Goal: Task Accomplishment & Management: Use online tool/utility

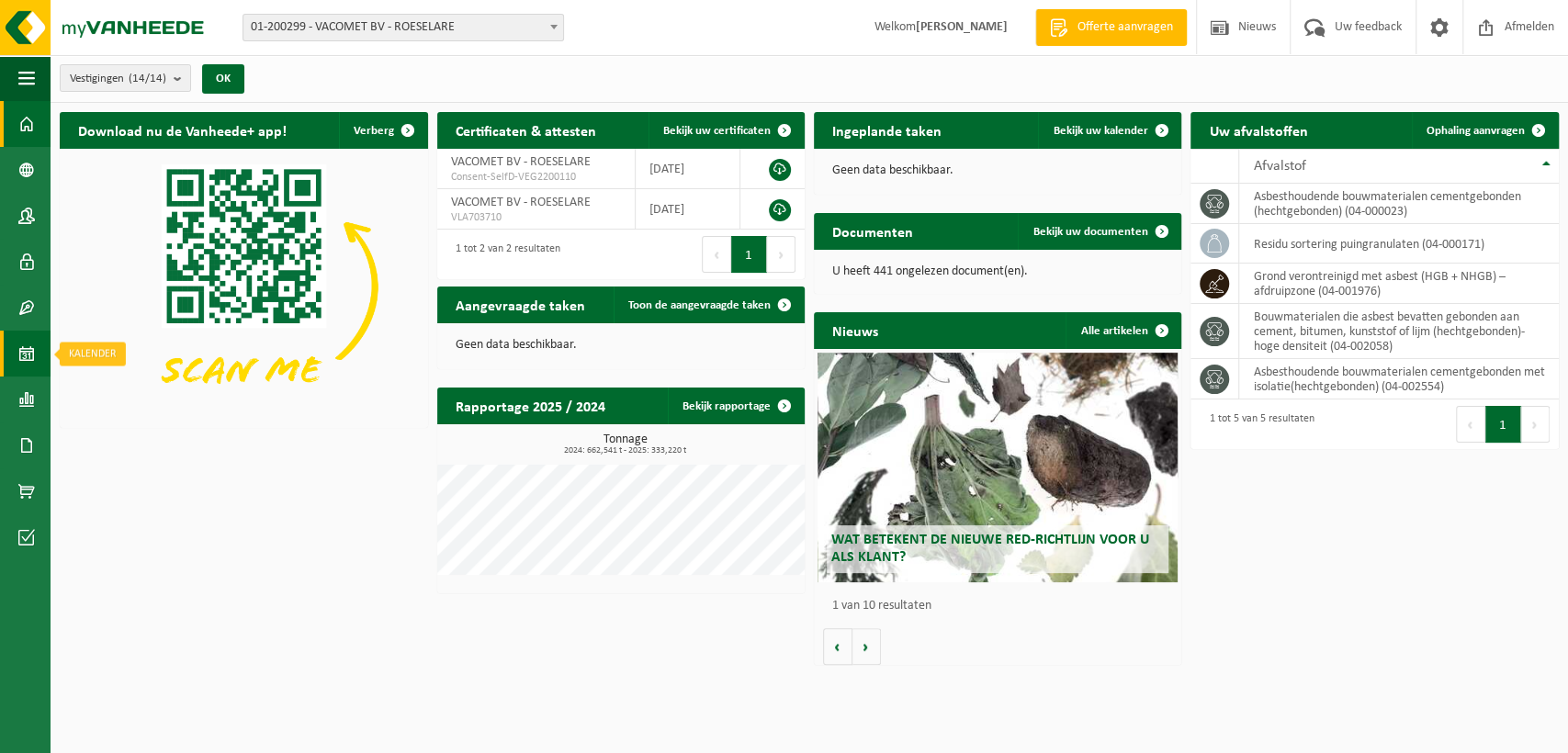
click at [37, 344] on link "Kalender" at bounding box center [25, 353] width 50 height 46
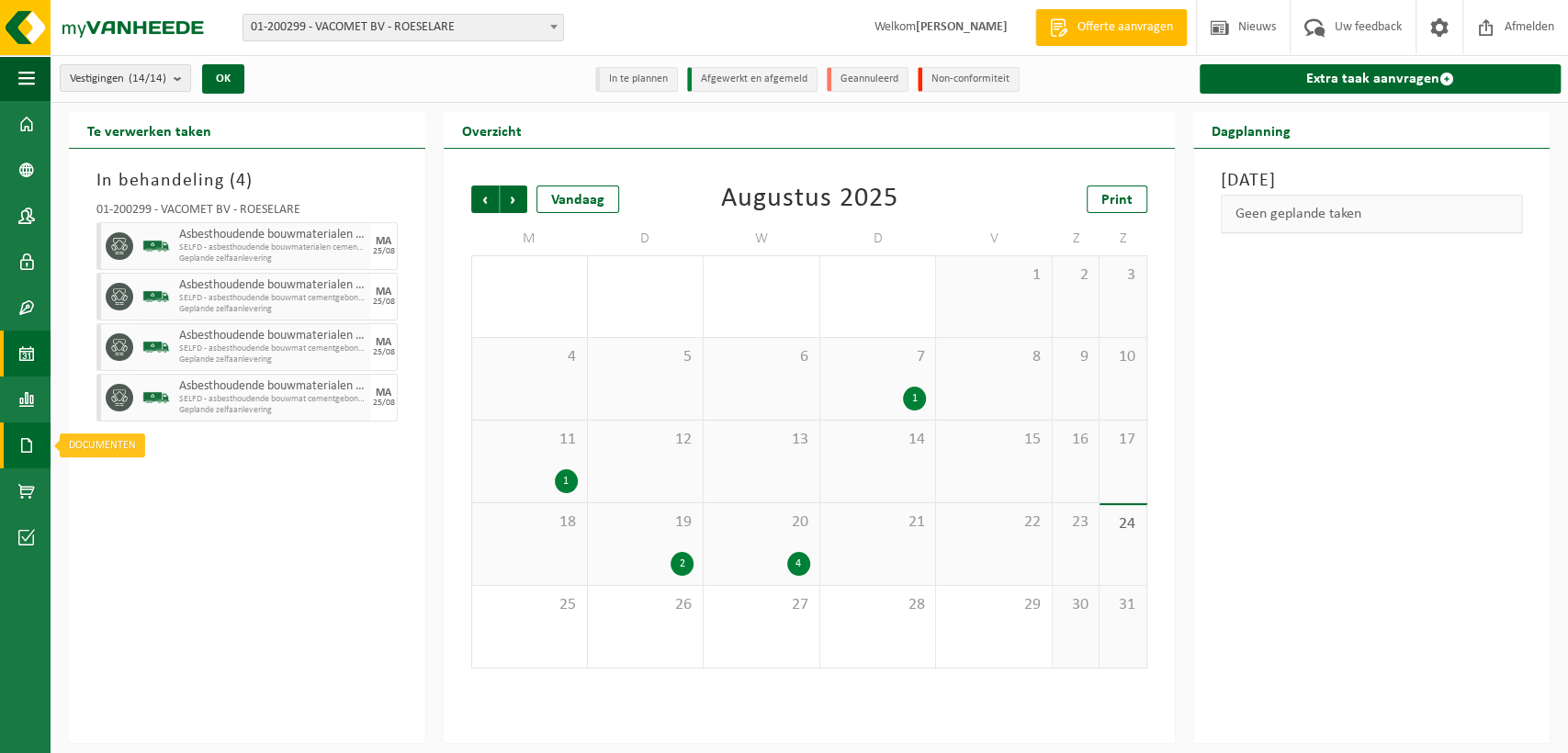
click at [22, 444] on span at bounding box center [26, 445] width 16 height 46
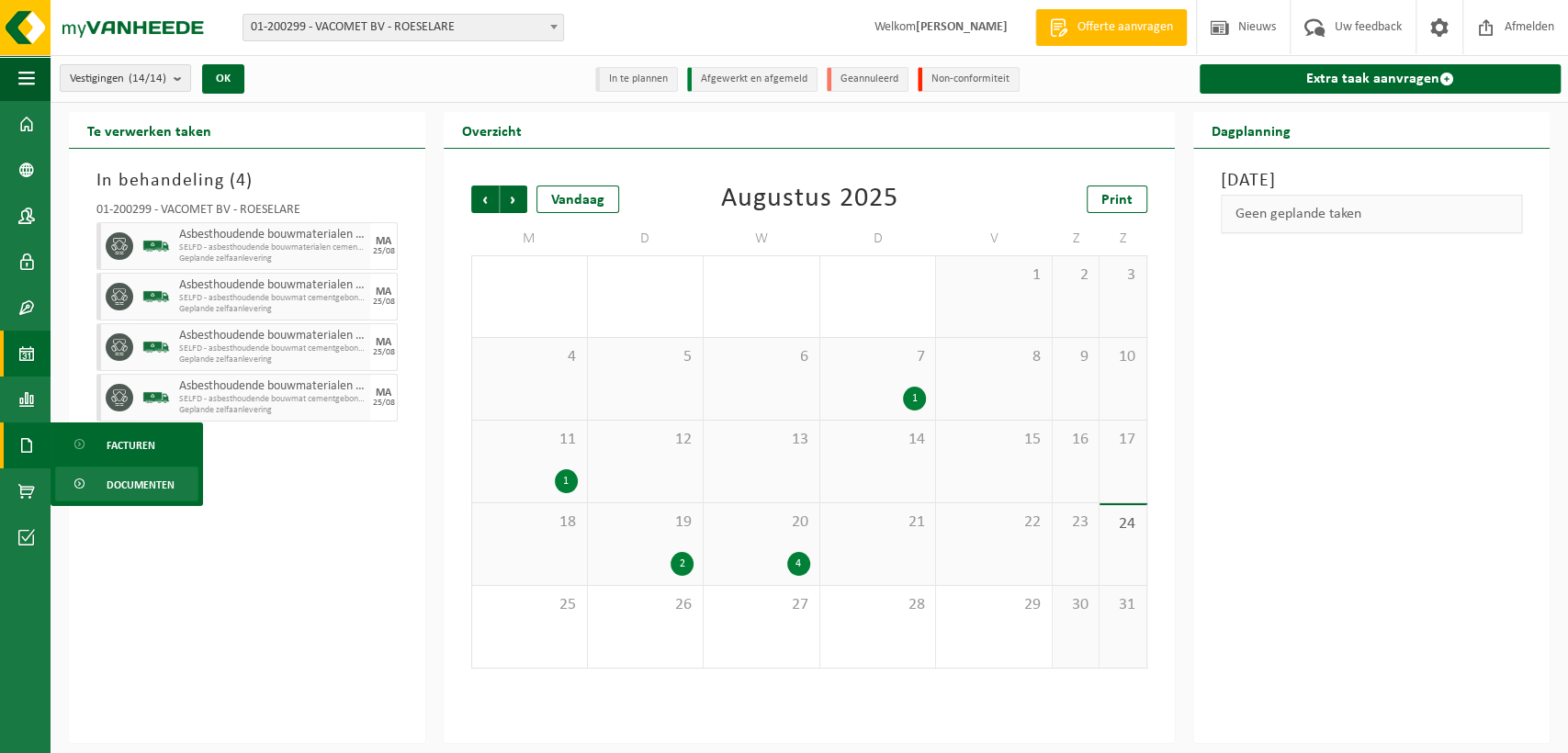
click at [124, 488] on span "Documenten" at bounding box center [141, 485] width 68 height 35
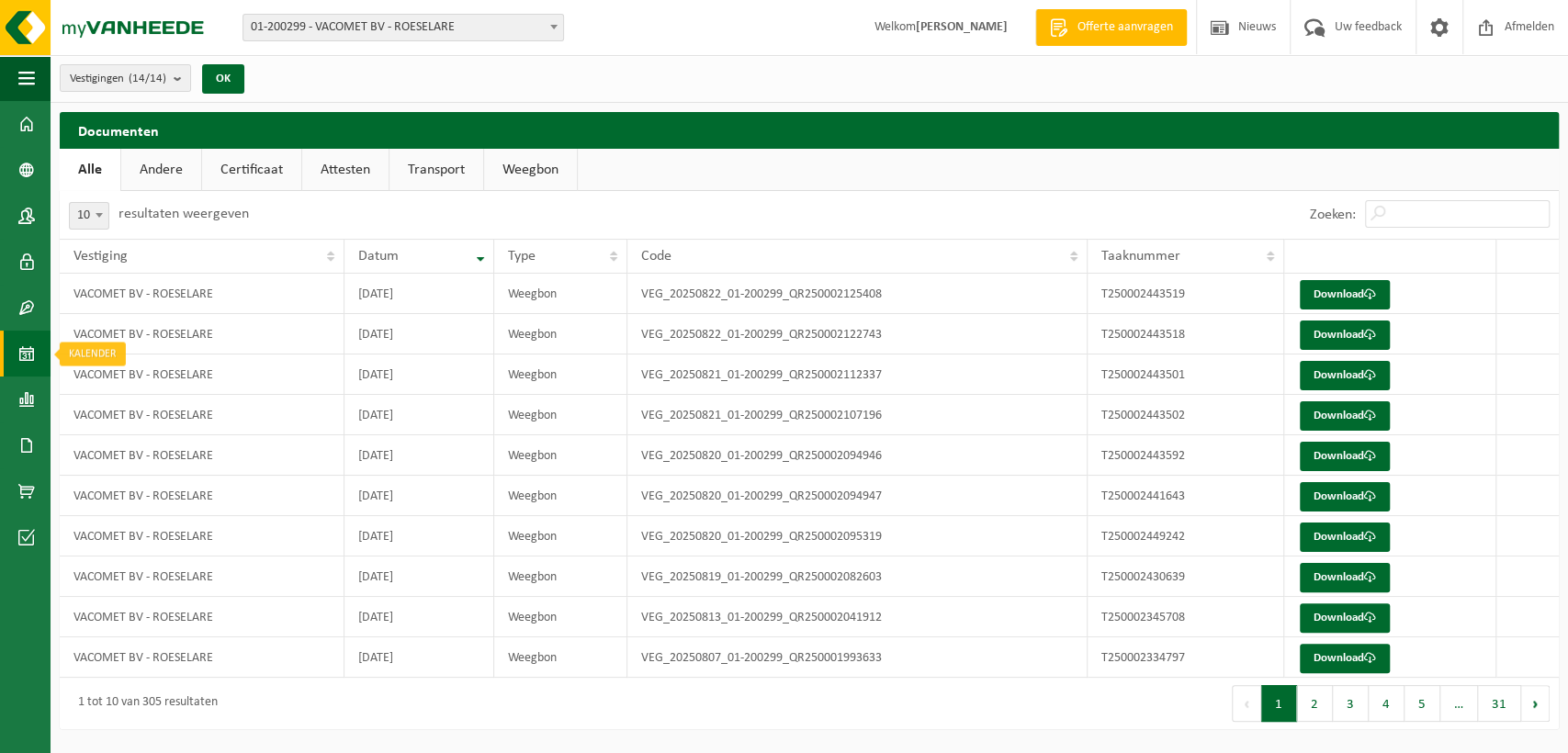
click at [18, 348] on span at bounding box center [26, 353] width 16 height 46
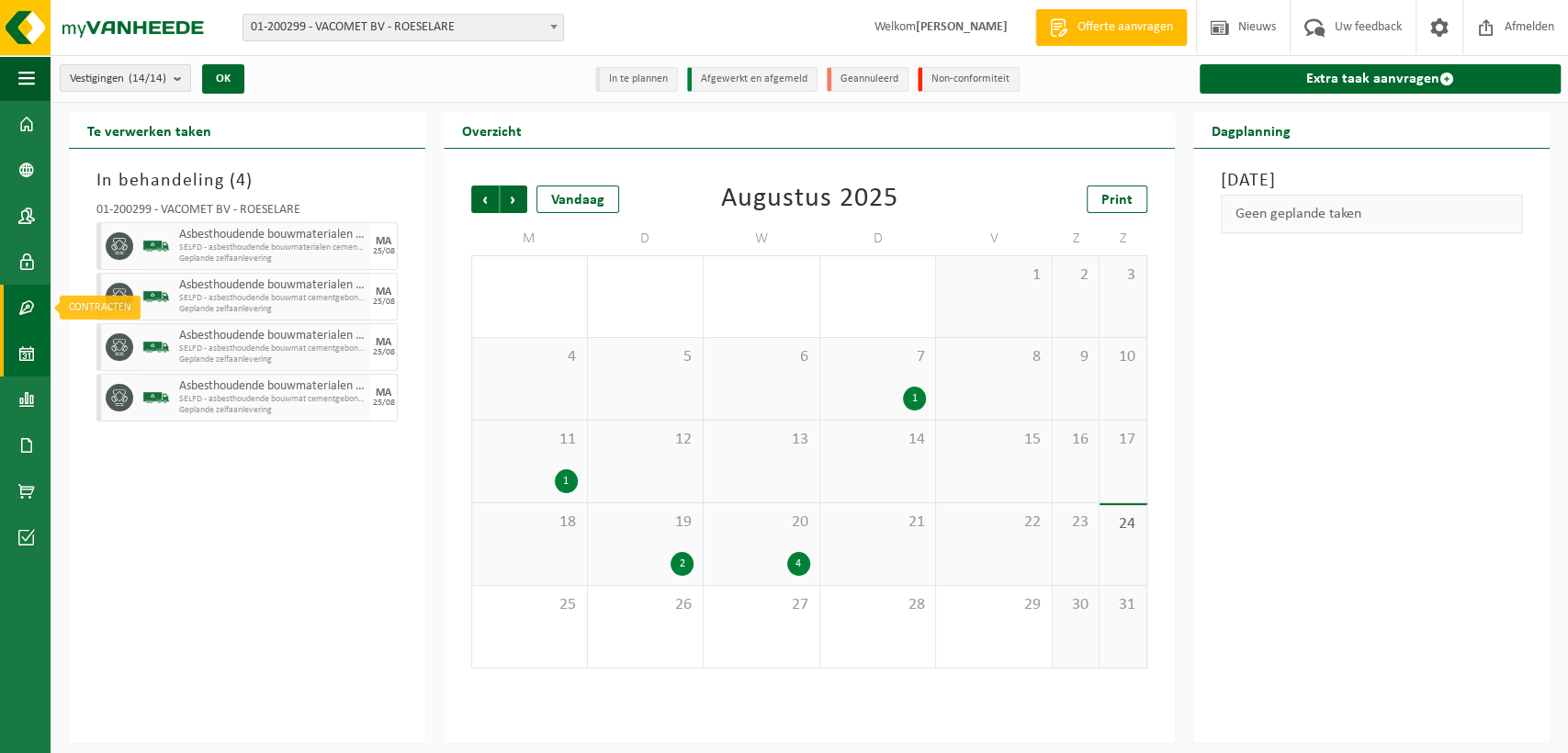
click at [26, 306] on span at bounding box center [26, 307] width 16 height 46
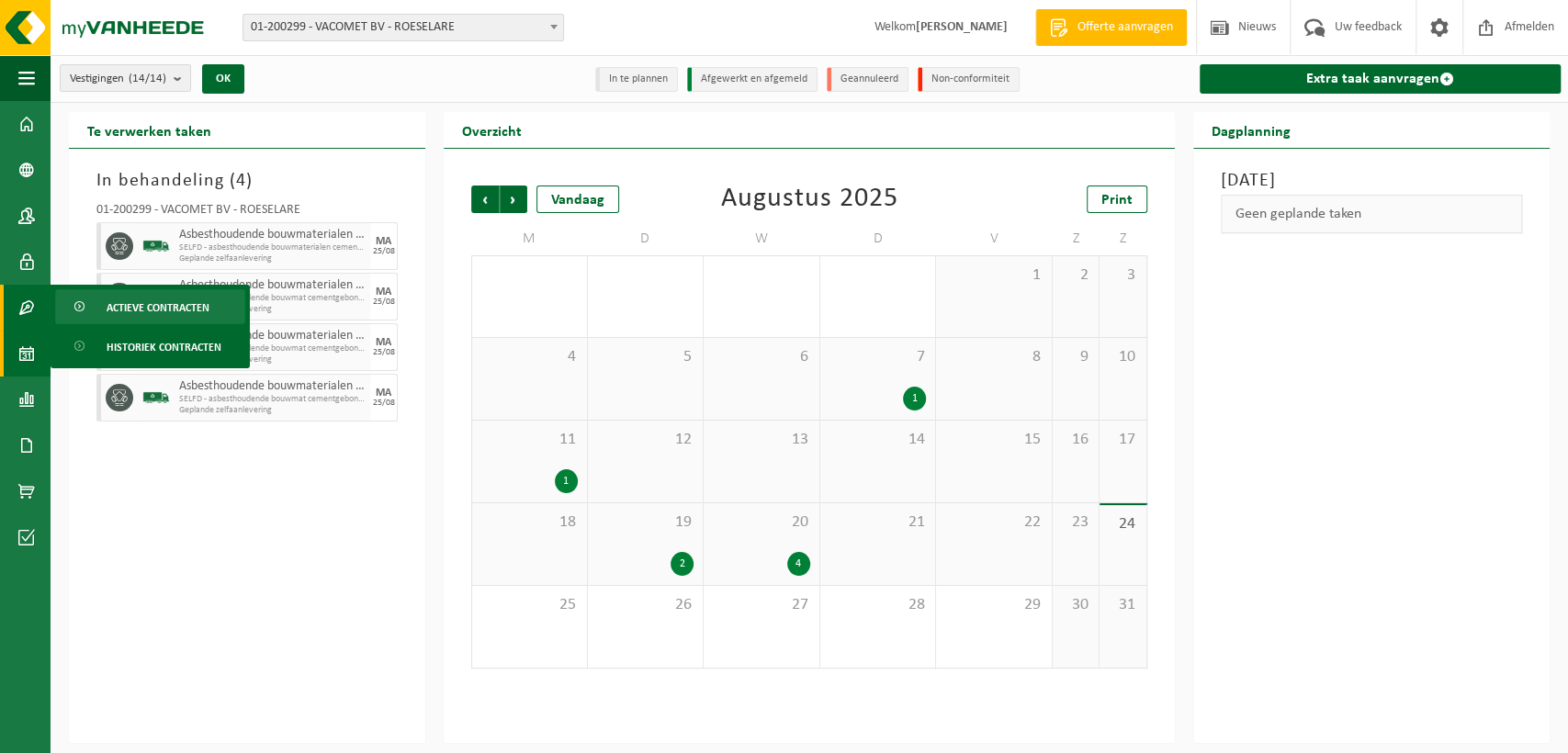
click at [168, 298] on span "Actieve contracten" at bounding box center [158, 307] width 103 height 35
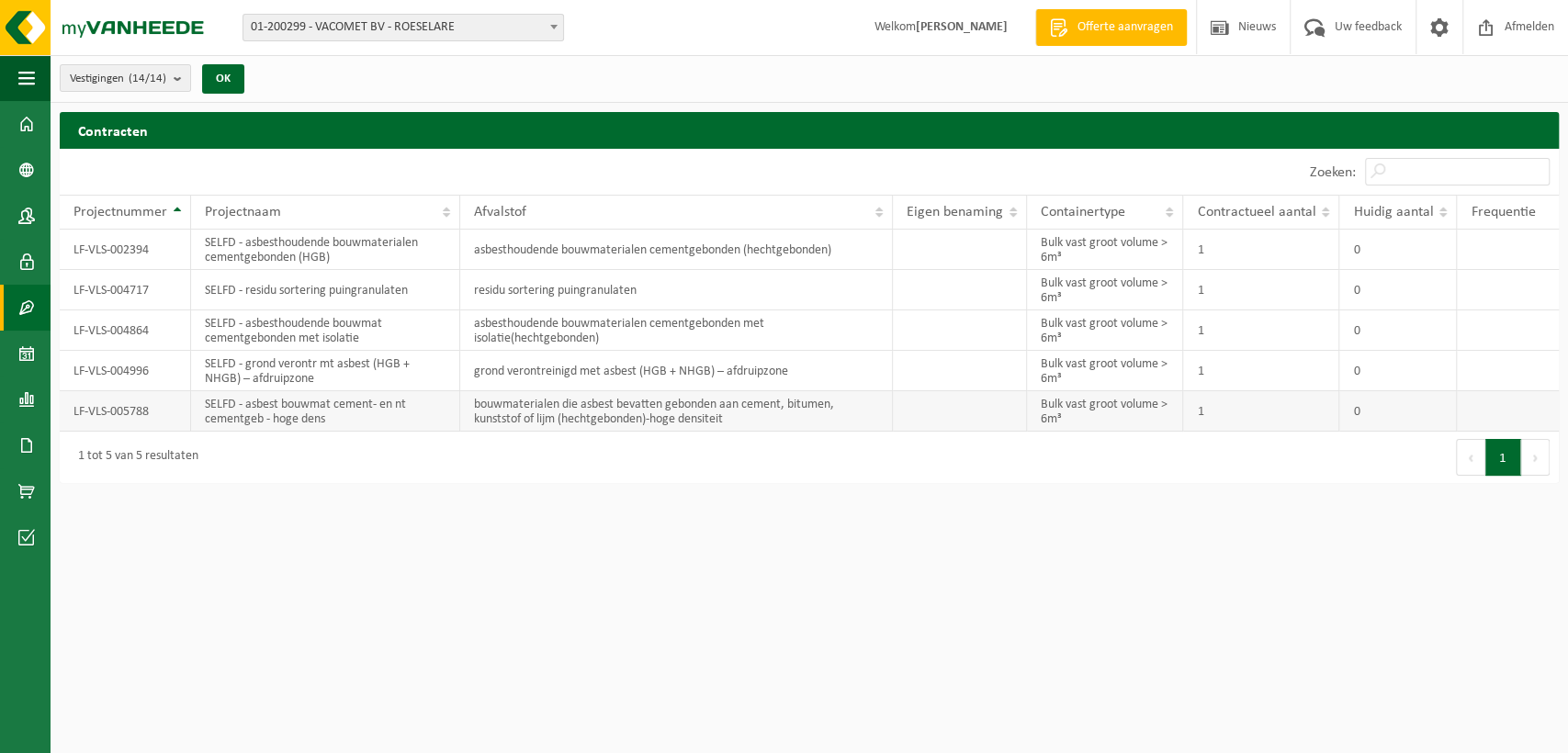
click at [97, 406] on td "LF-VLS-005788" at bounding box center [125, 412] width 131 height 41
click at [258, 416] on td "SELFD - asbest bouwmat cement- en nt cementgeb - hoge dens" at bounding box center [326, 412] width 270 height 41
click at [22, 362] on span at bounding box center [26, 353] width 16 height 46
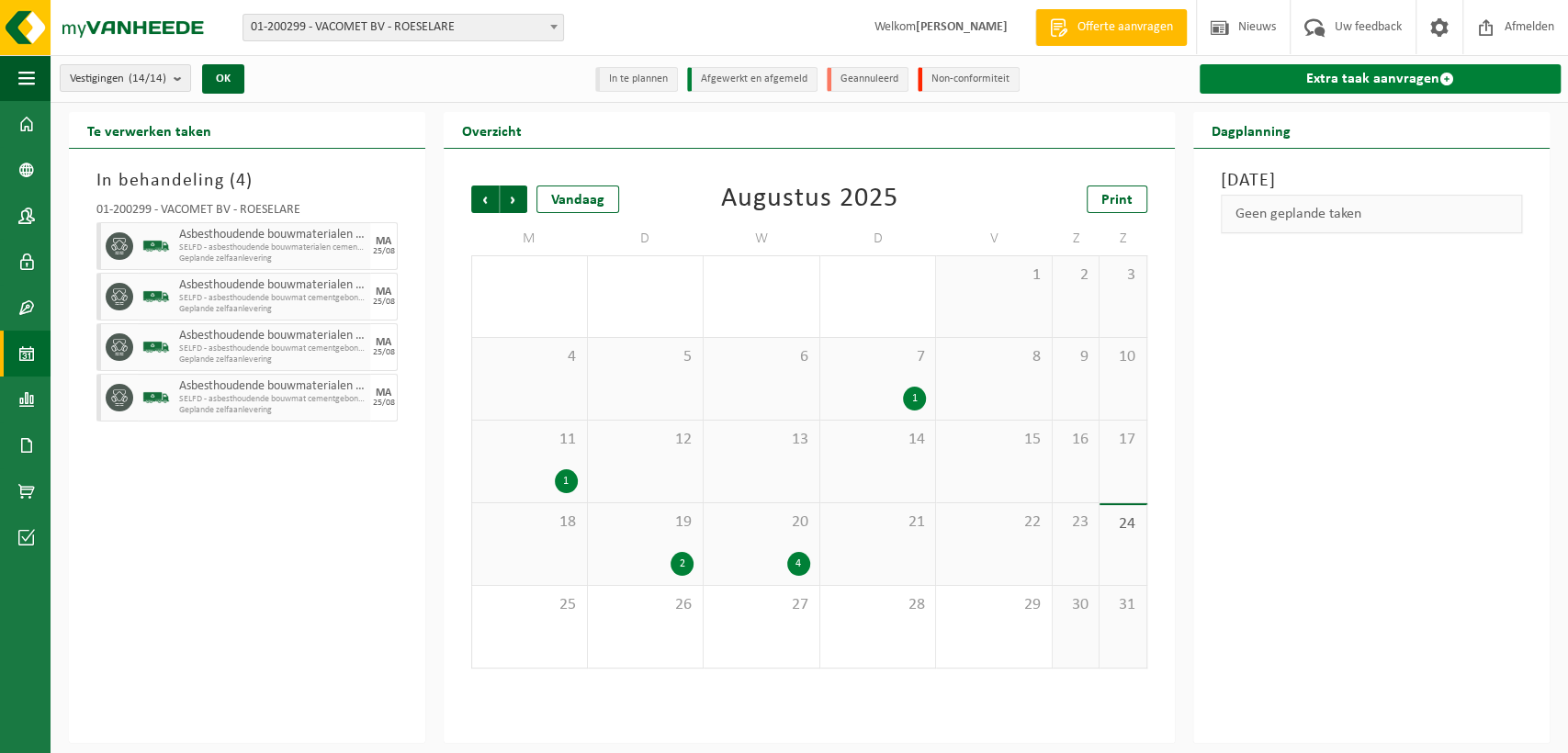
click at [1337, 83] on link "Extra taak aanvragen" at bounding box center [1380, 78] width 361 height 29
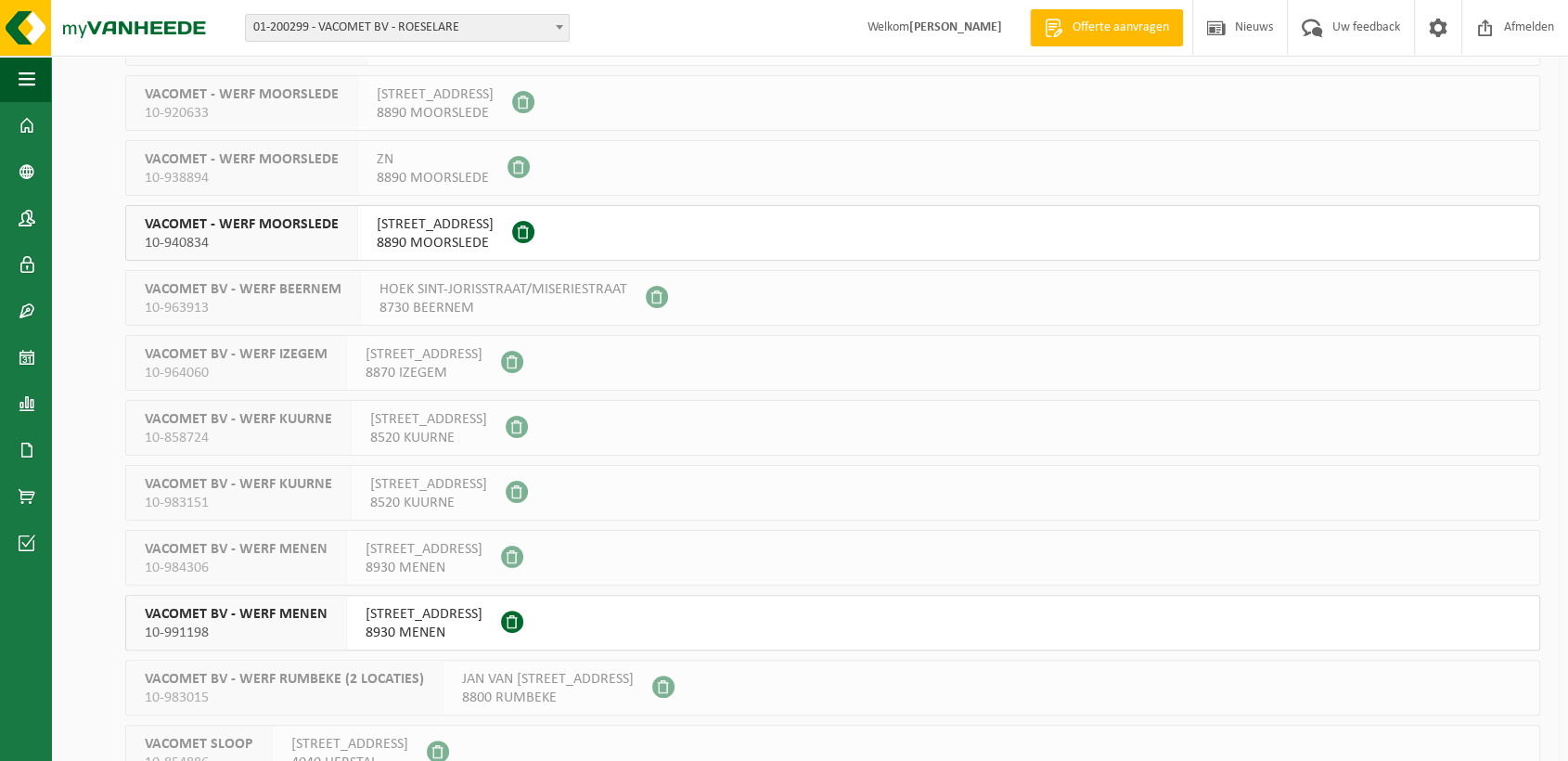
scroll to position [396, 0]
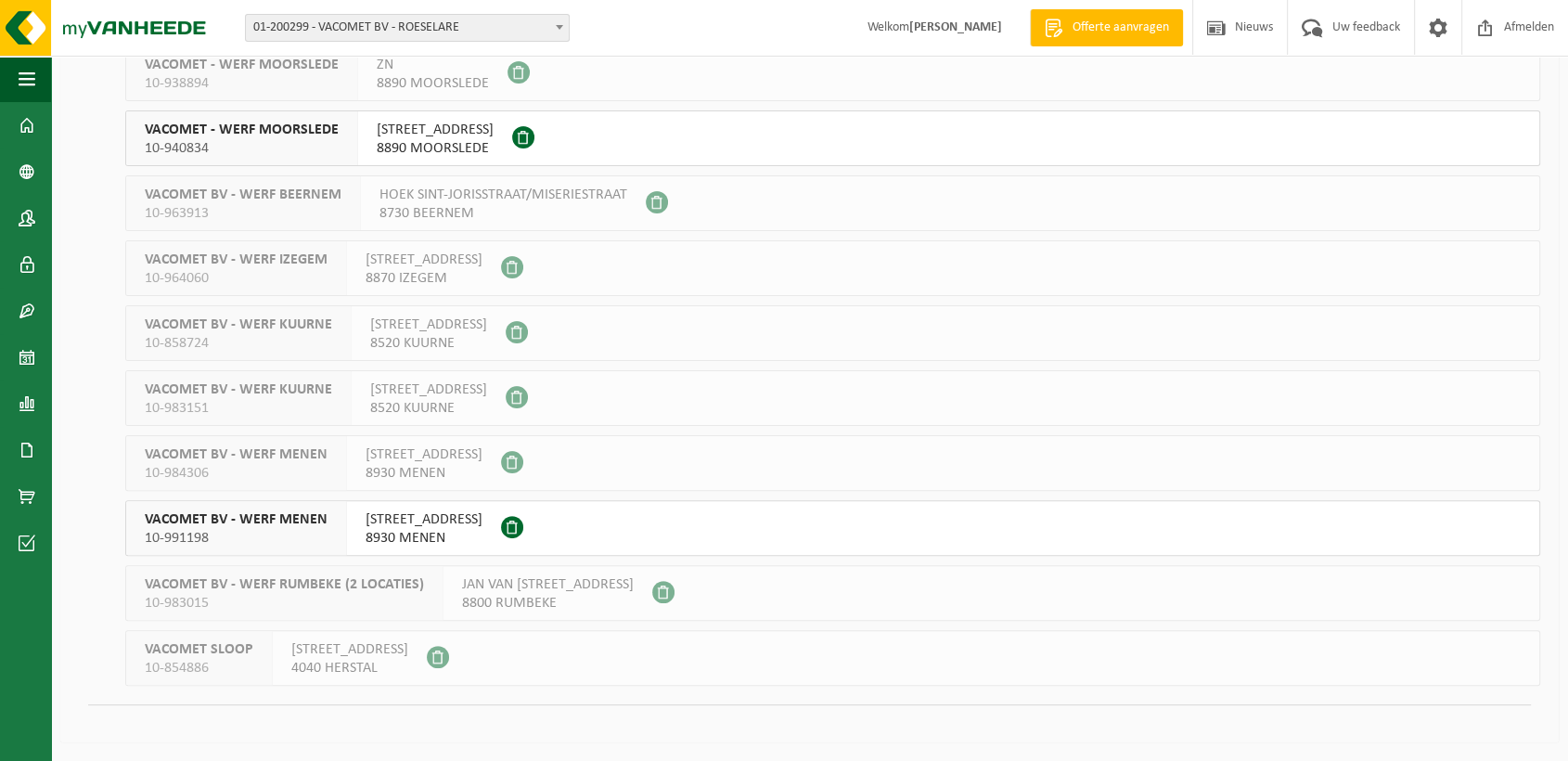
click at [293, 529] on span "10-991198" at bounding box center [236, 538] width 183 height 19
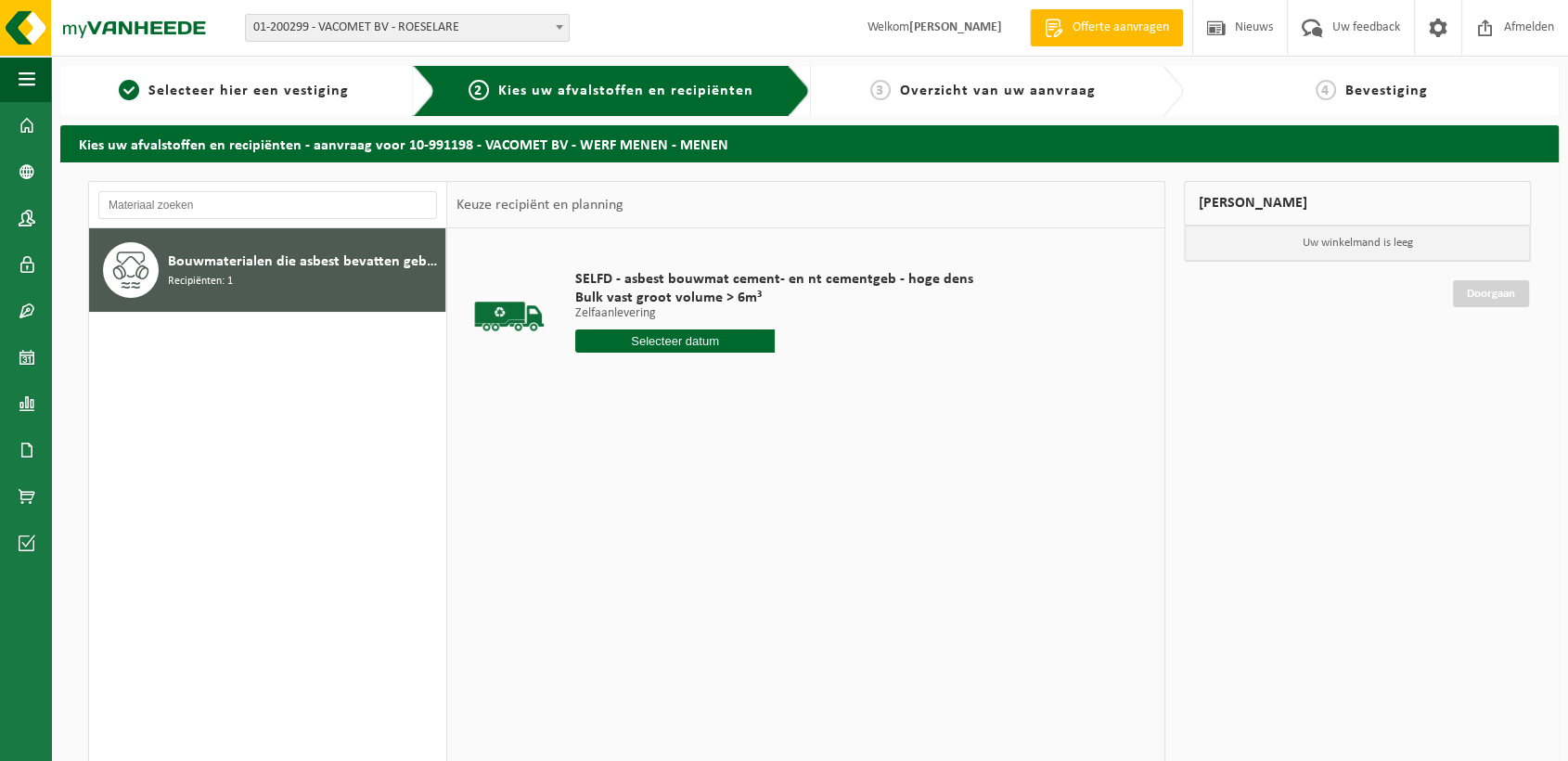
click at [331, 268] on span "Bouwmaterialen die asbest bevatten gebonden aan cement, bitumen, kunststof of l…" at bounding box center [304, 262] width 273 height 23
click at [19, 224] on span at bounding box center [26, 217] width 17 height 46
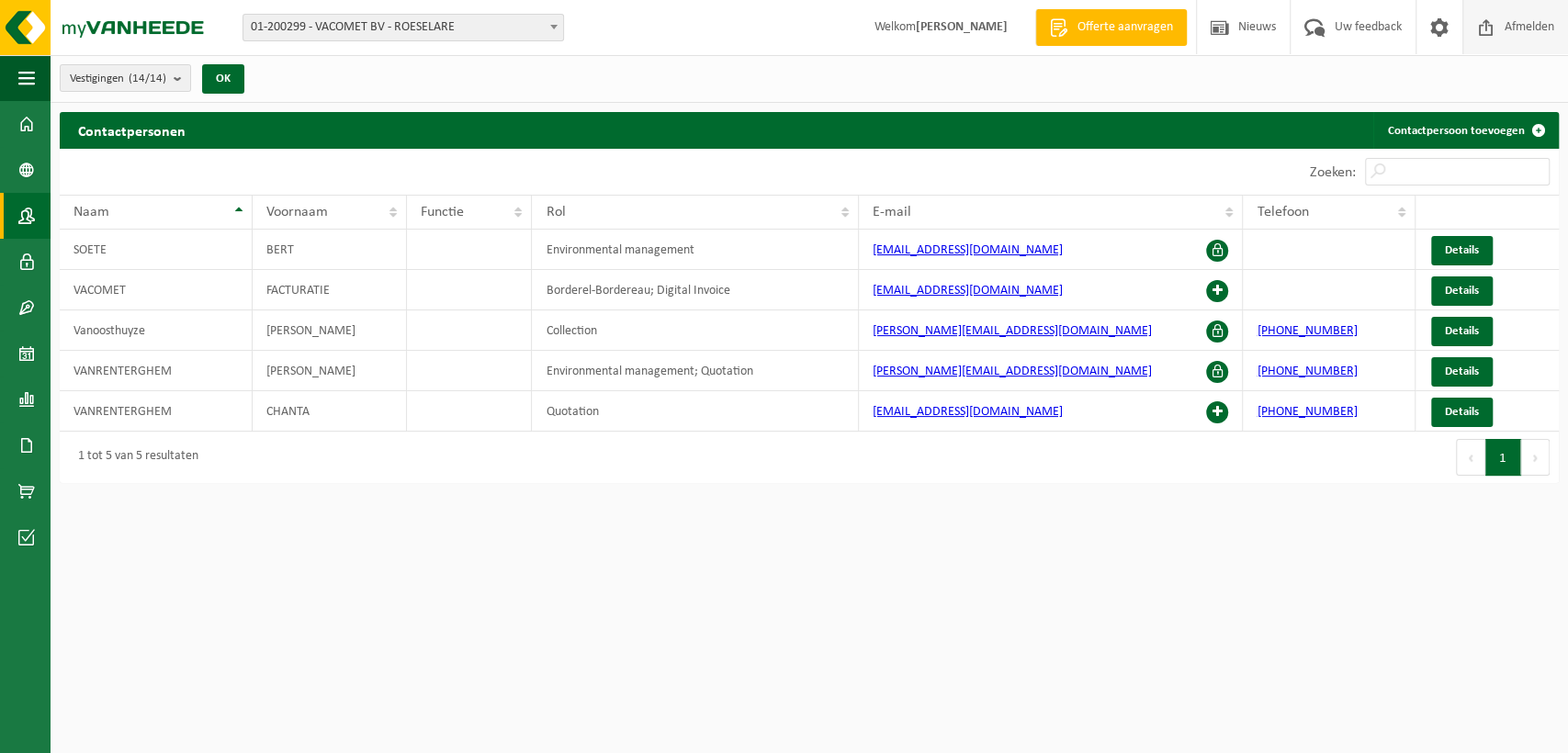
click at [1537, 44] on span "Afmelden" at bounding box center [1529, 27] width 59 height 54
